Goal: Information Seeking & Learning: Learn about a topic

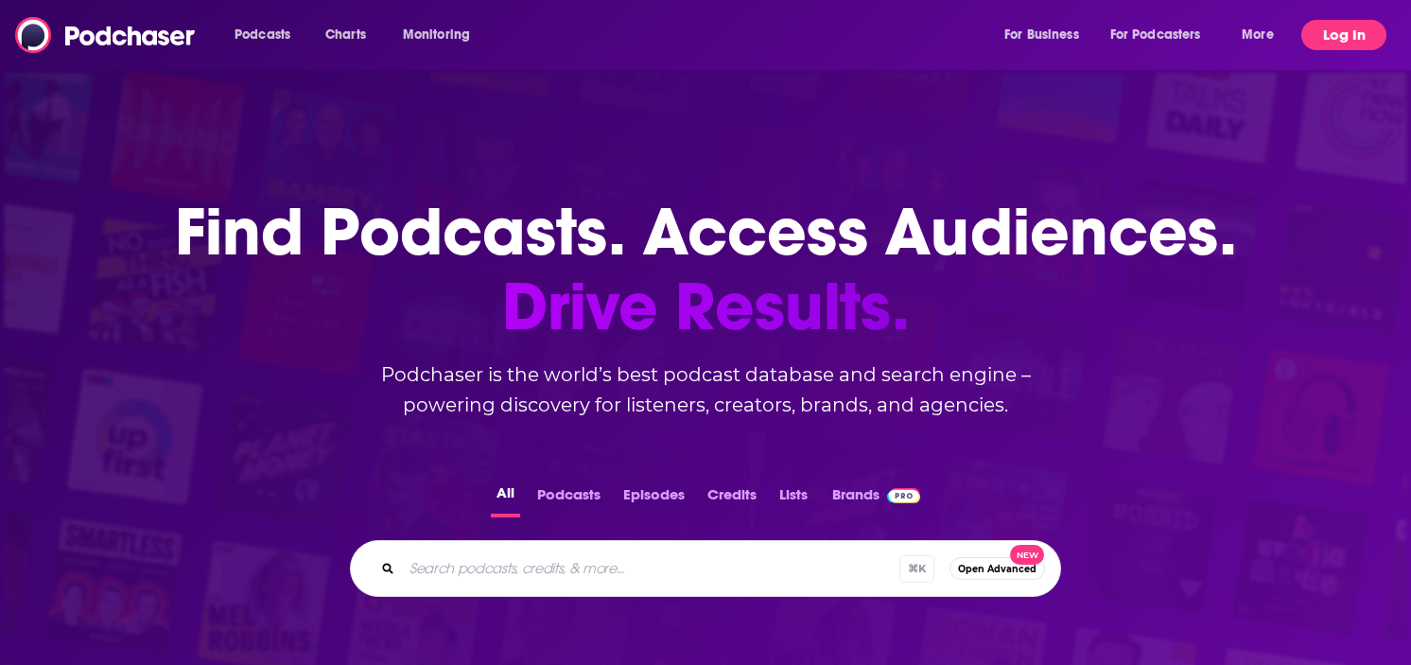
click at [1344, 45] on button "Log In" at bounding box center [1343, 35] width 85 height 30
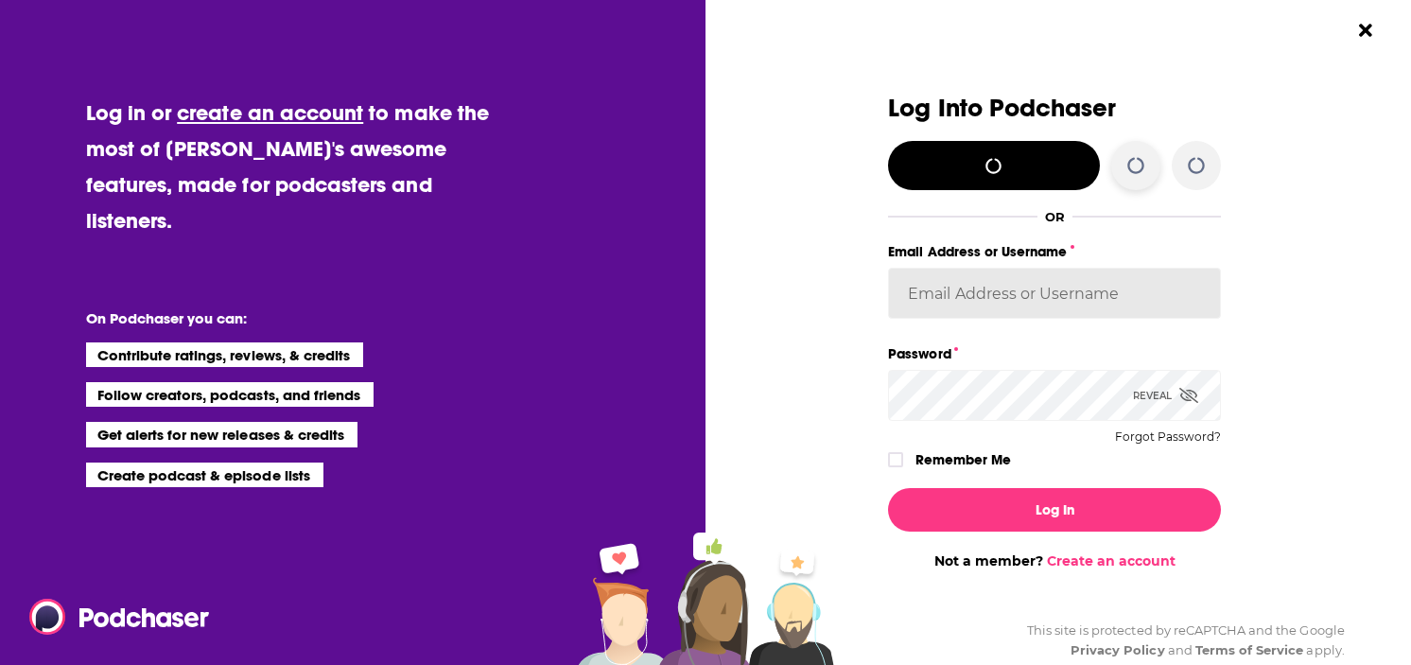
type input "mgehrig2"
click at [930, 464] on label "Remember Me" at bounding box center [963, 459] width 96 height 25
click at [901, 468] on input "rememberMe" at bounding box center [895, 468] width 11 height 0
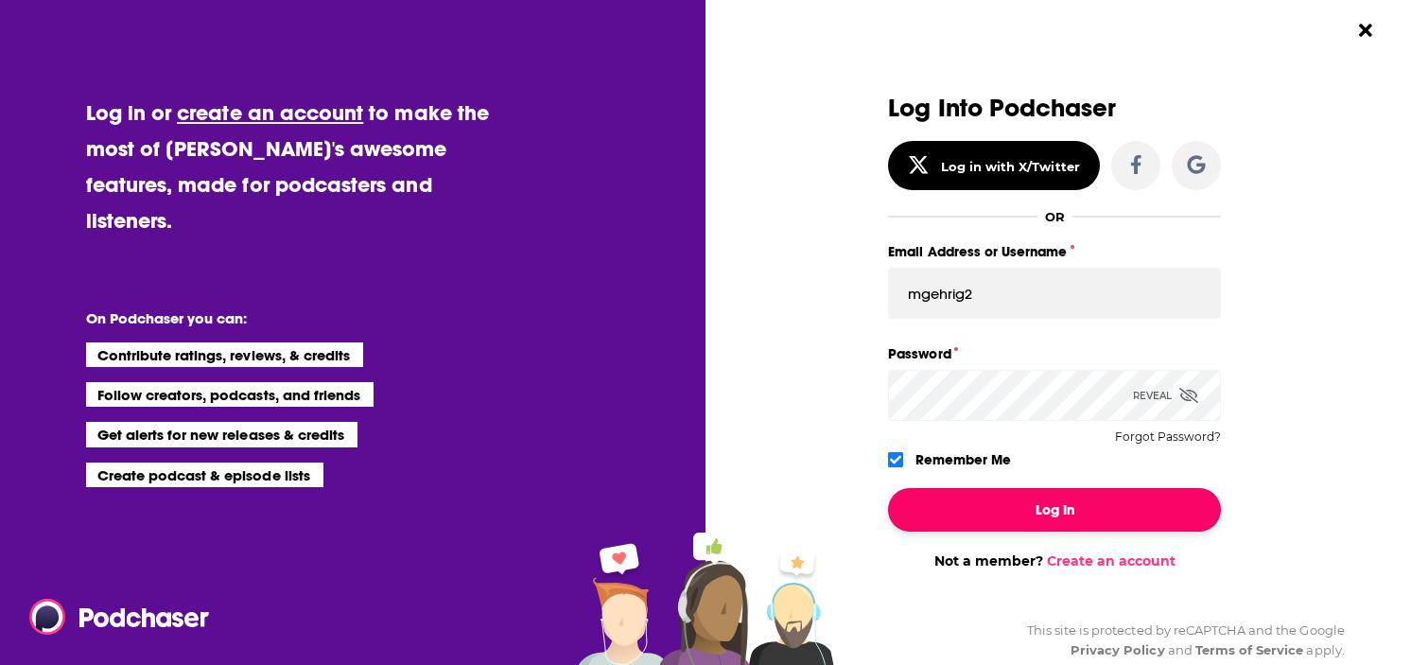
click at [931, 506] on button "Log In" at bounding box center [1054, 509] width 333 height 43
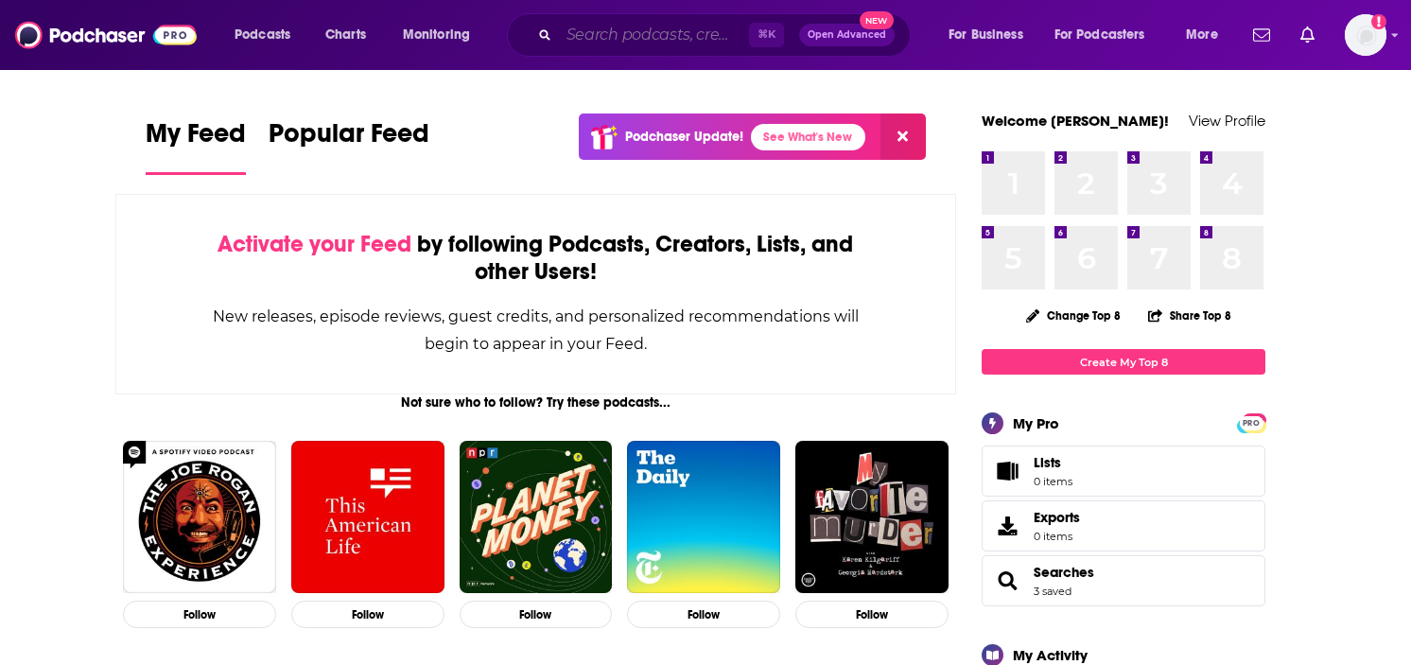
click at [656, 42] on input "Search podcasts, credits, & more..." at bounding box center [654, 35] width 190 height 30
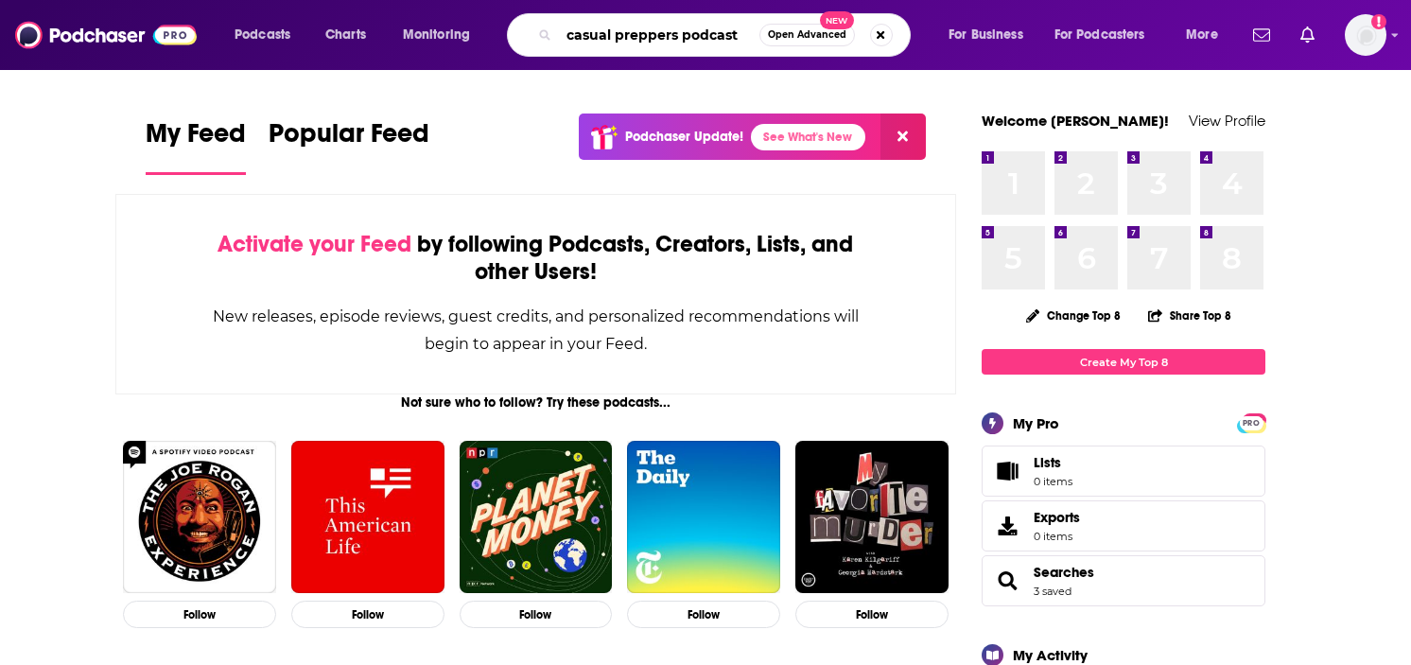
type input "casual preppers podcast"
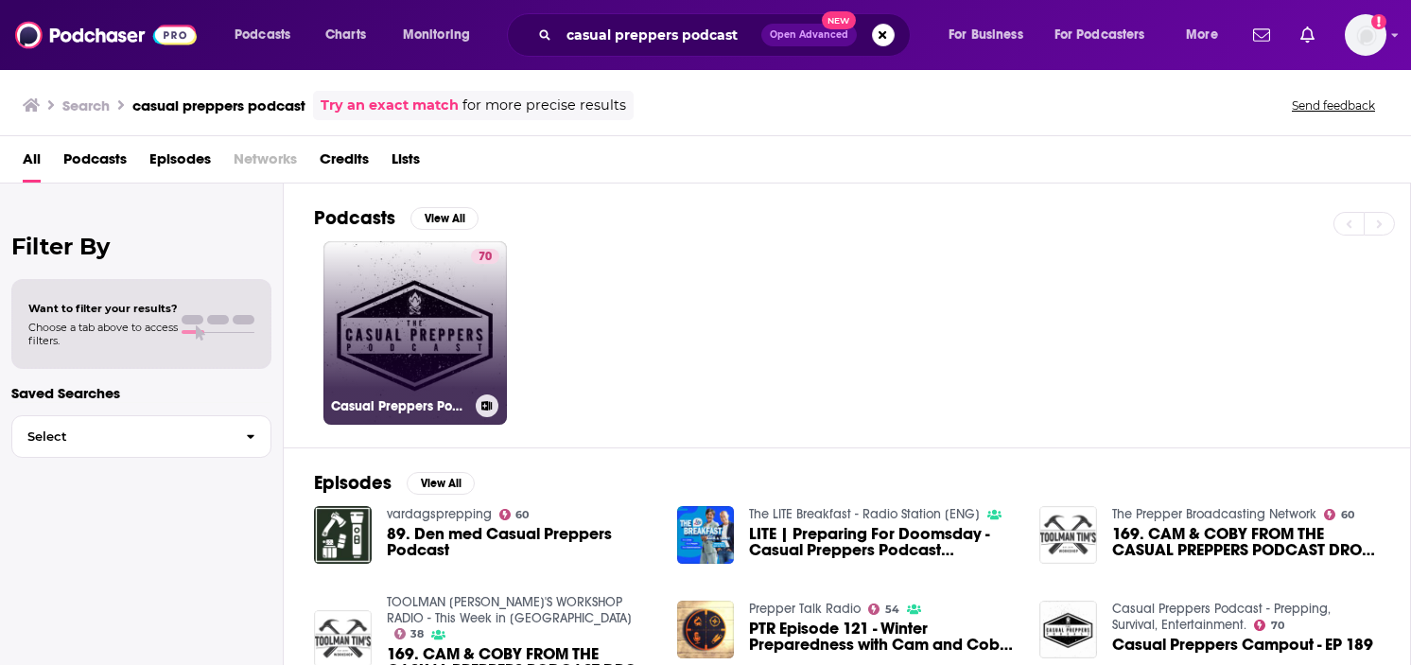
click at [398, 350] on link "70 Casual Preppers Podcast - Prepping, Survival, Entertainment." at bounding box center [414, 332] width 183 height 183
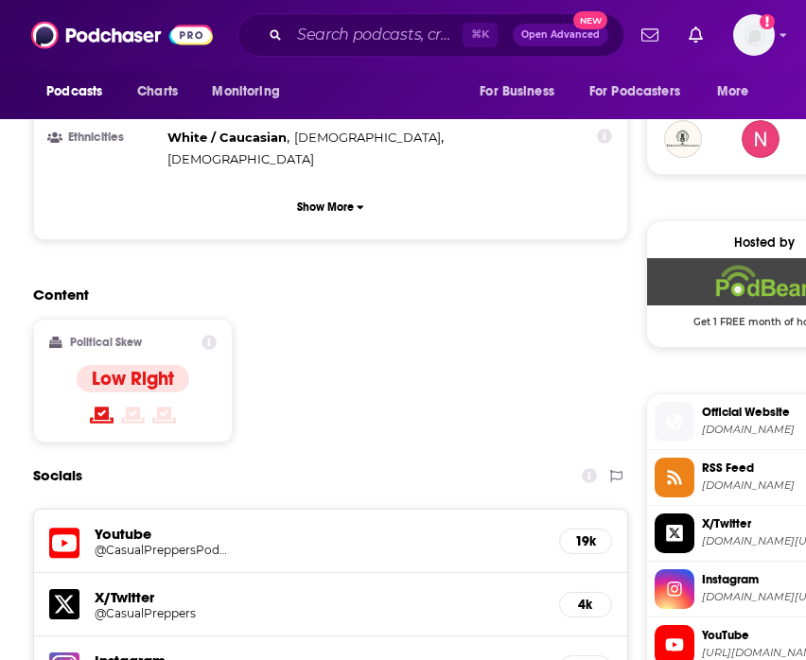
scroll to position [1377, 0]
